Goal: Task Accomplishment & Management: Use online tool/utility

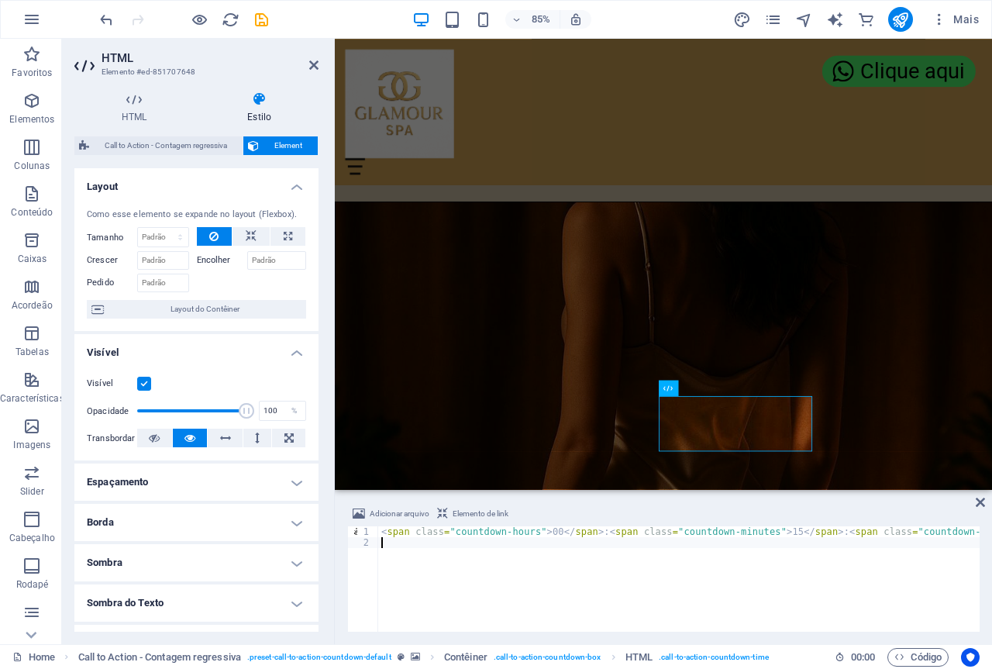
scroll to position [3276, 0]
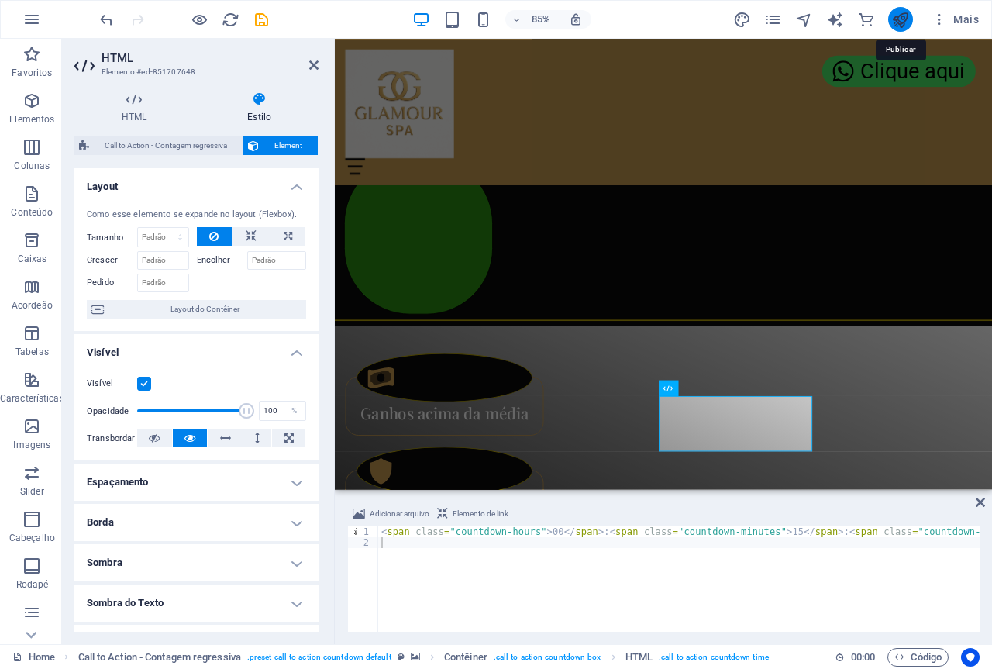
click at [896, 20] on icon "publish" at bounding box center [901, 20] width 18 height 18
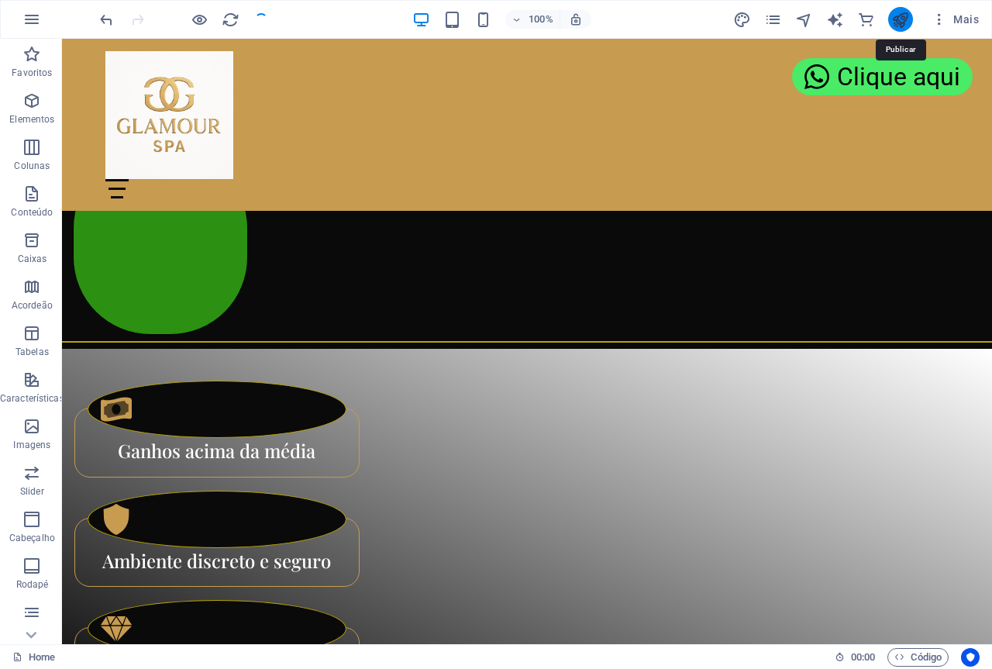
scroll to position [3120, 0]
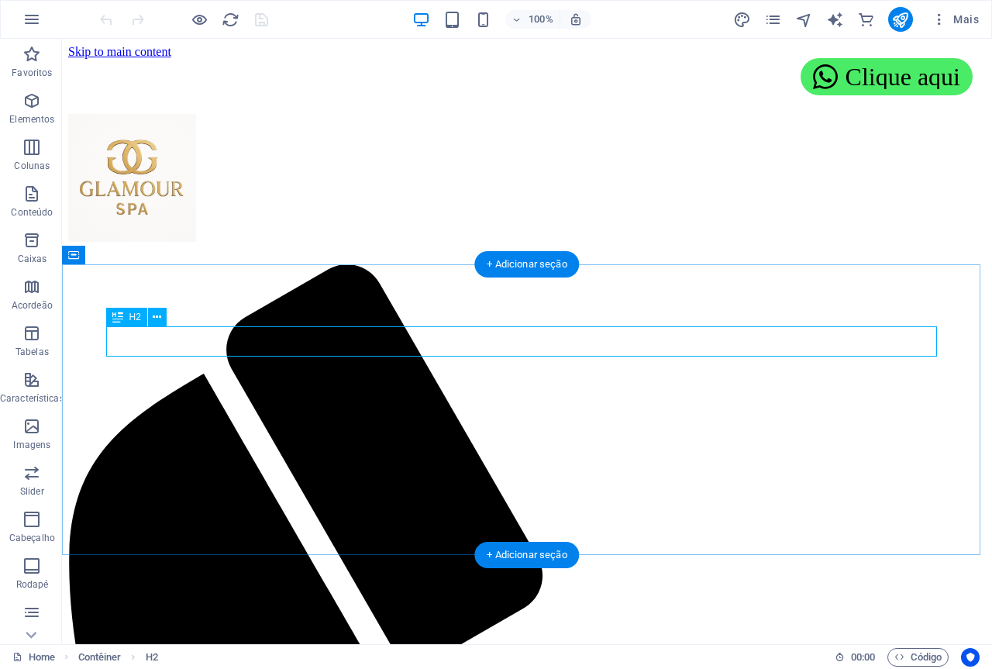
scroll to position [586, 0]
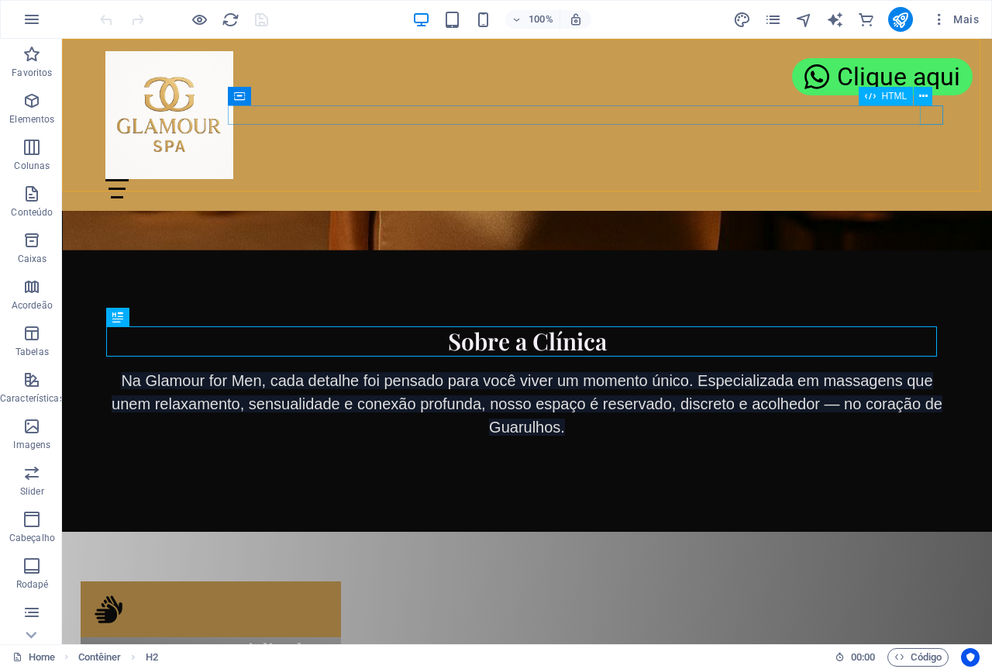
click at [933, 179] on div "Menu" at bounding box center [527, 188] width 844 height 19
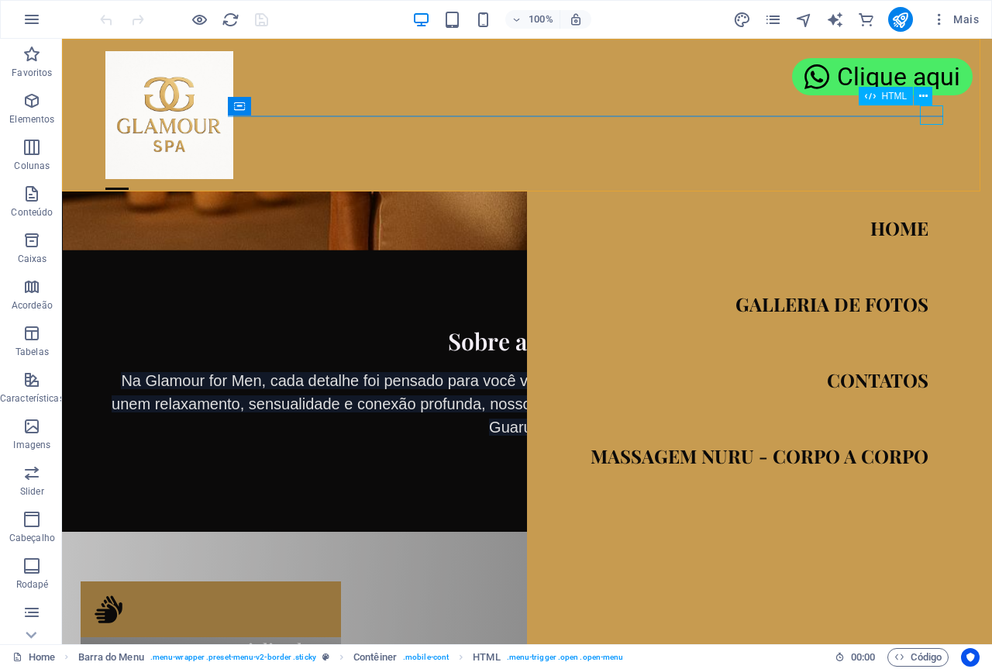
click at [129, 179] on div "Menu" at bounding box center [116, 188] width 23 height 19
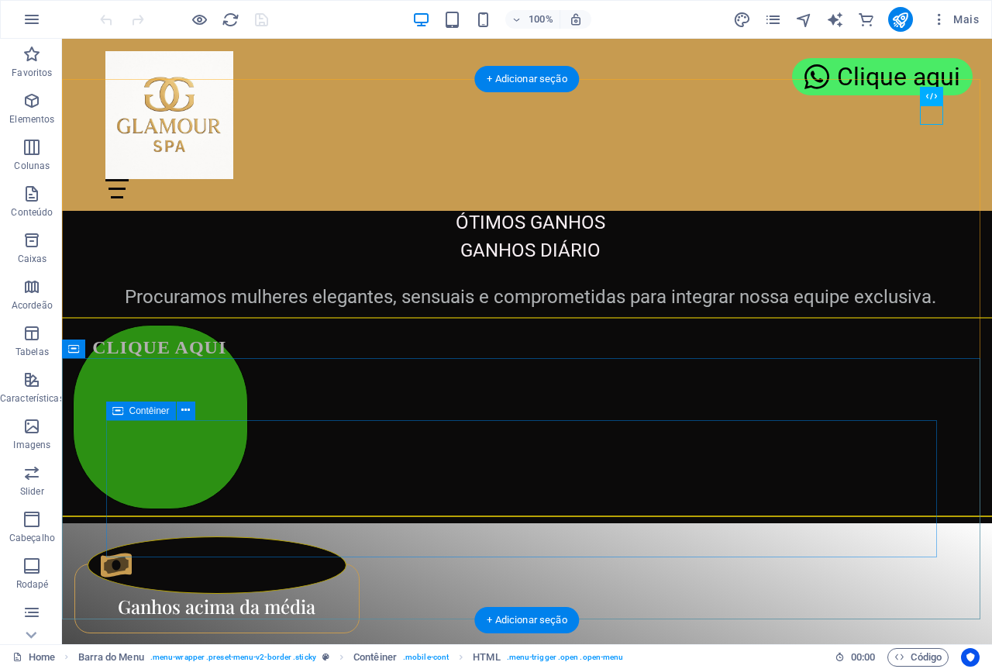
scroll to position [3120, 0]
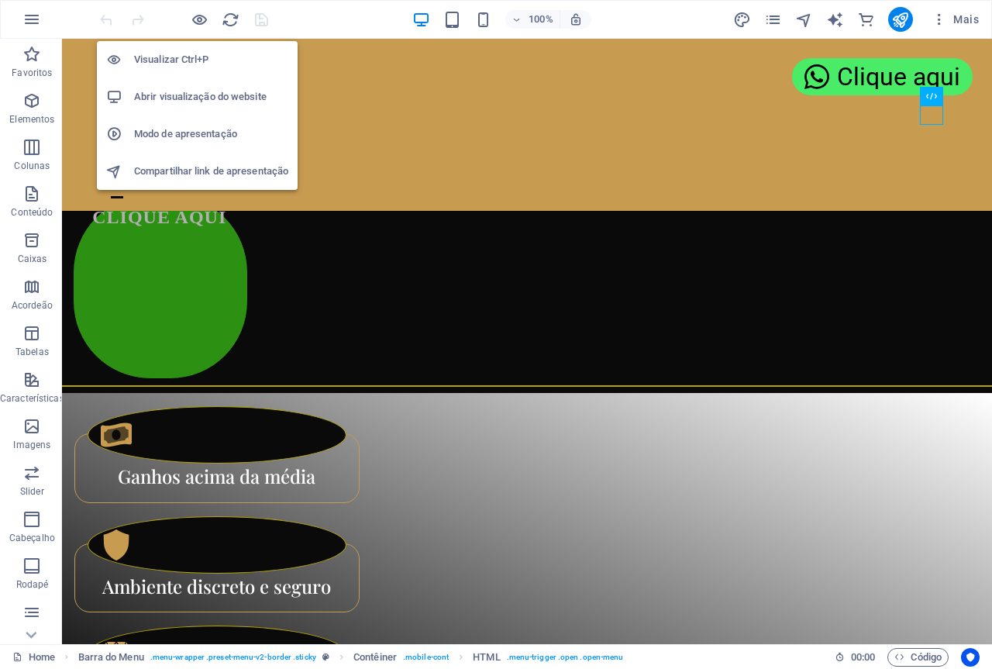
click at [174, 96] on h6 "Abrir visualização do website" at bounding box center [211, 97] width 154 height 19
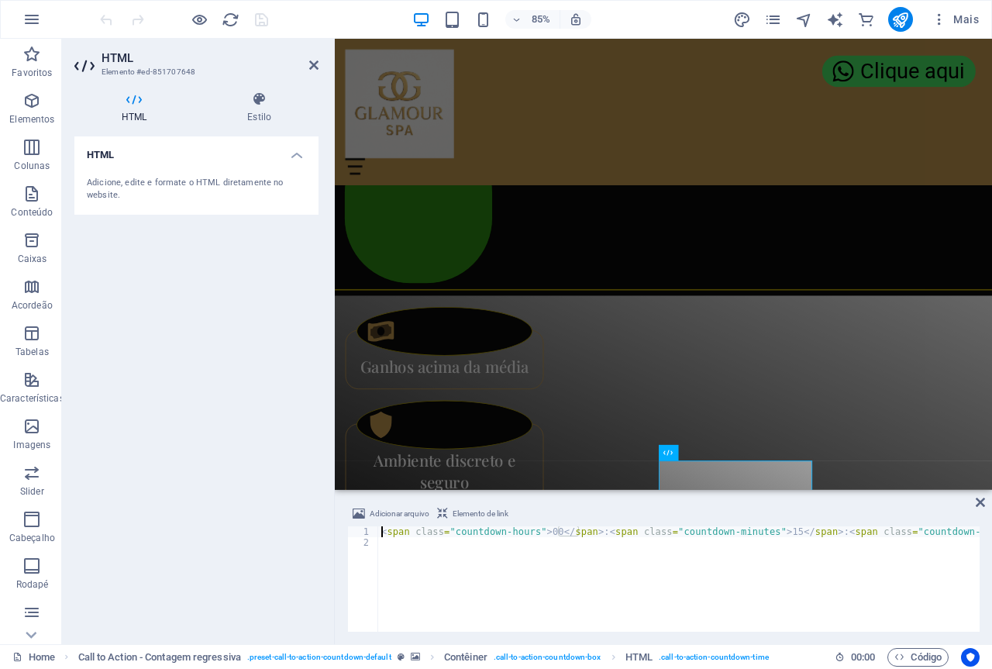
click at [178, 182] on div "Adicione, edite e formate o HTML diretamente no website." at bounding box center [196, 190] width 219 height 26
drag, startPoint x: 756, startPoint y: 533, endPoint x: 768, endPoint y: 562, distance: 32.0
click at [767, 555] on div "< span class = "countdown-hours" > 00 </ span > : < span class = "countdown-min…" at bounding box center [702, 588] width 649 height 124
click at [760, 533] on div "< span class = "countdown-hours" > 00 </ span > : < span class = "countdown-min…" at bounding box center [679, 578] width 602 height 105
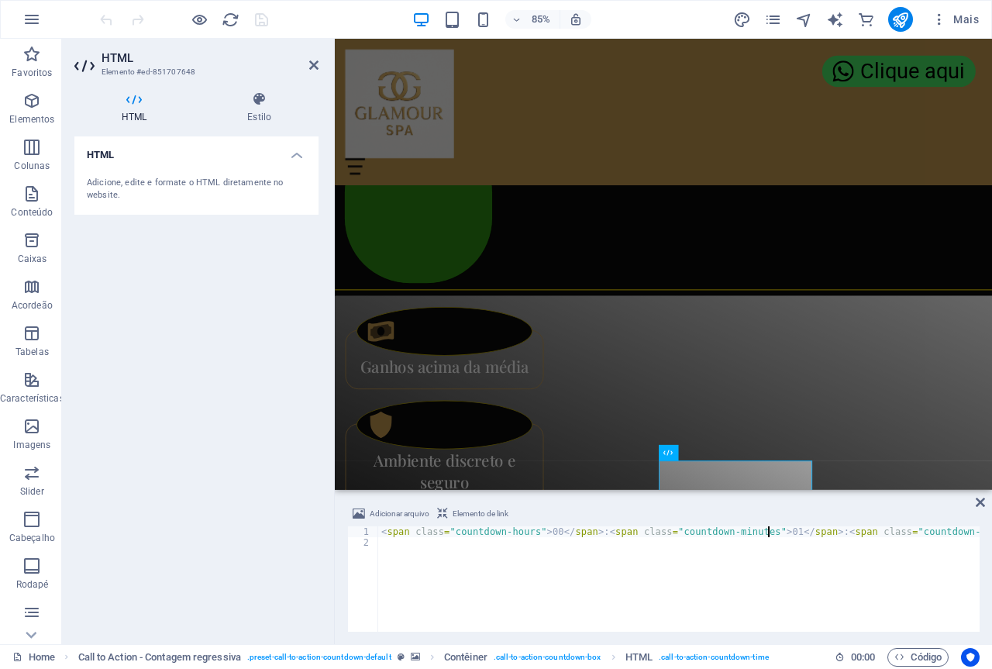
type textarea "<span class="countdown-hours">00</span>:<span class="countdown-minutes">01</spa…"
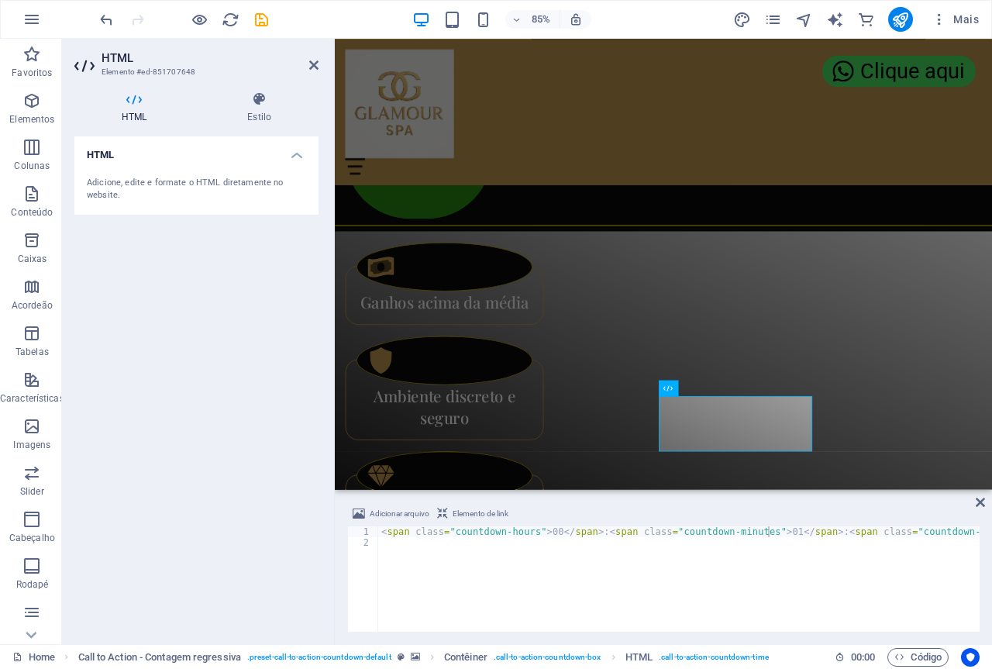
scroll to position [0, 0]
click at [792, 570] on div "< span class = "countdown-hours" > 00 </ span > : < span class = "countdown-min…" at bounding box center [702, 588] width 649 height 124
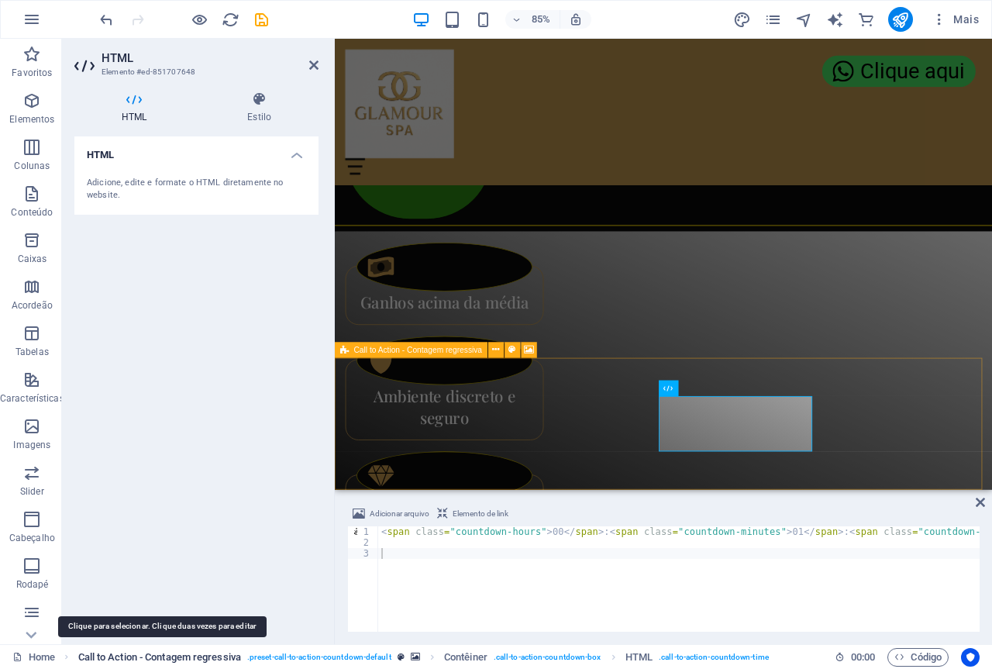
click at [178, 654] on span "Call to Action - Contagem regressiva" at bounding box center [159, 657] width 163 height 19
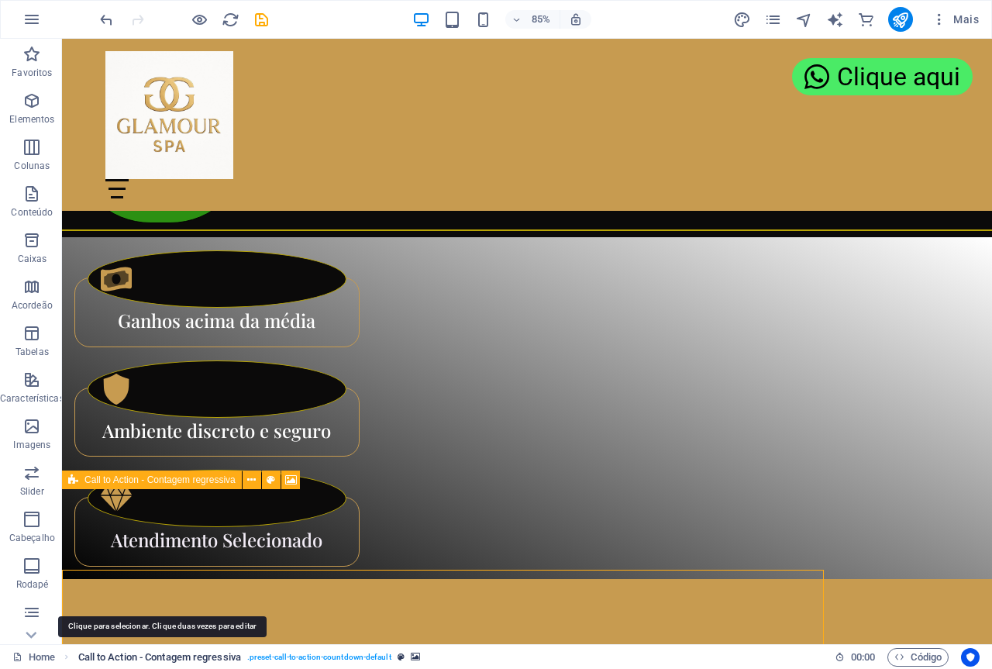
scroll to position [3120, 0]
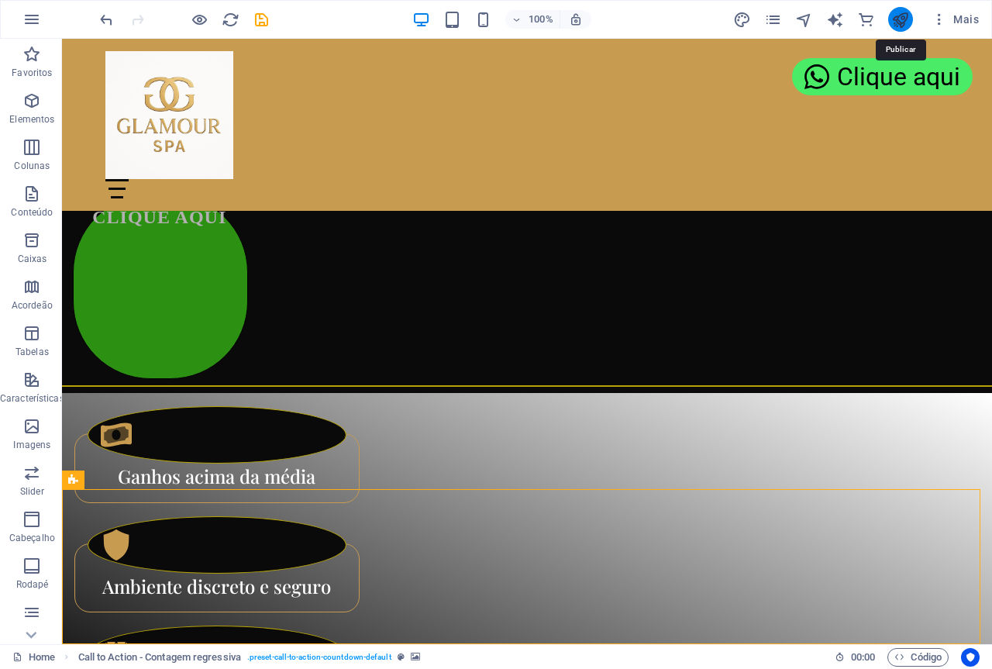
click at [903, 16] on icon "publish" at bounding box center [901, 20] width 18 height 18
